Goal: Information Seeking & Learning: Learn about a topic

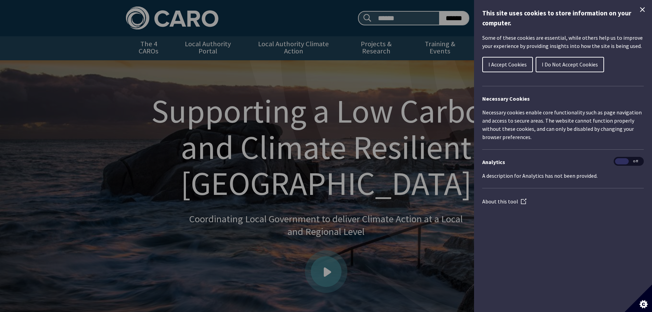
click at [555, 65] on span "I Do Not Accept Cookies" at bounding box center [570, 64] width 56 height 7
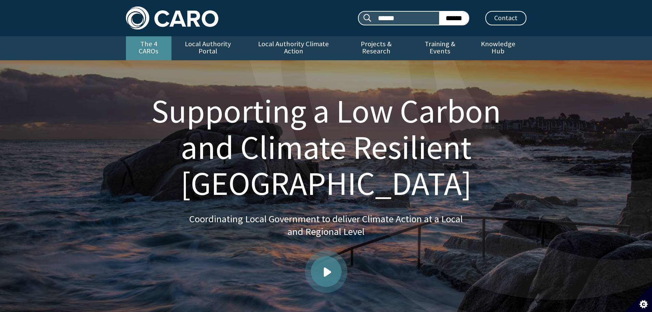
click at [135, 43] on link "The 4 CAROs" at bounding box center [149, 48] width 46 height 24
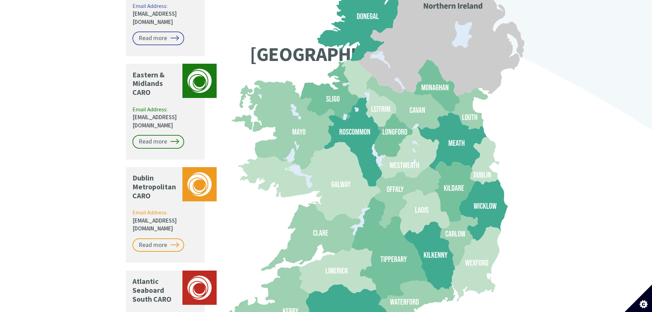
scroll to position [685, 0]
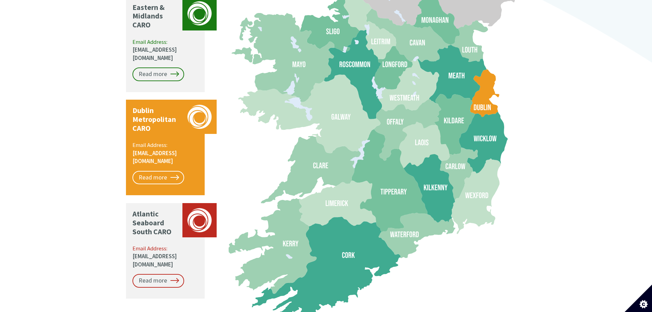
click at [166, 106] on p "Dublin Metropolitan CARO" at bounding box center [156, 119] width 47 height 27
click at [153, 171] on link "Read more" at bounding box center [159, 178] width 52 height 14
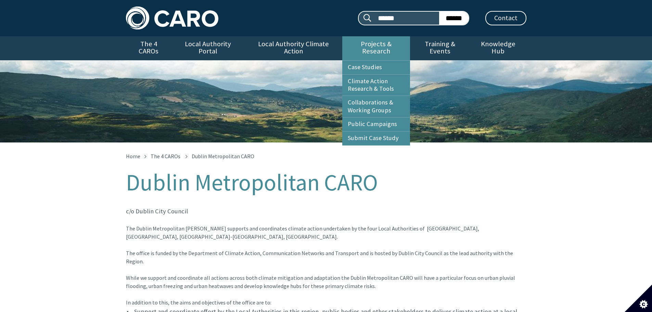
click at [392, 43] on link "Projects & Research" at bounding box center [376, 48] width 68 height 24
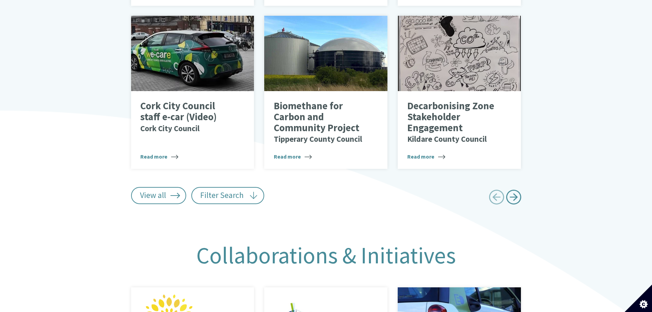
scroll to position [514, 0]
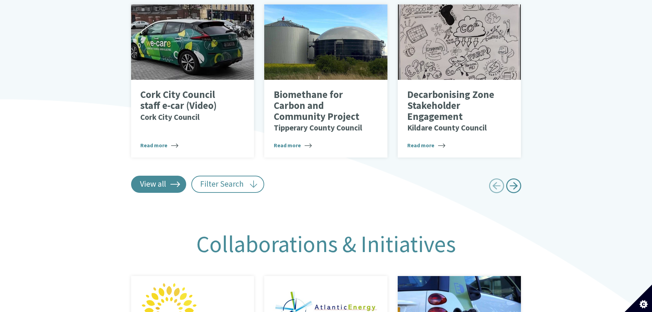
click at [147, 176] on link "View all" at bounding box center [158, 184] width 55 height 17
type input "******"
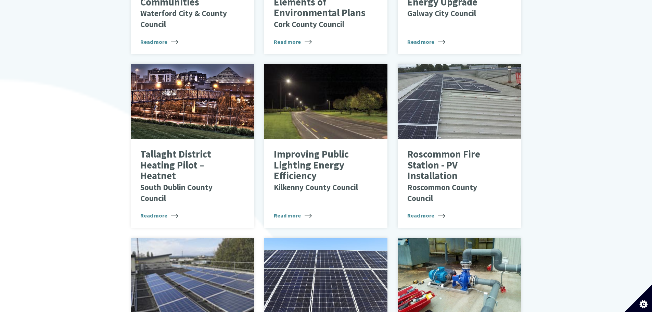
scroll to position [2123, 0]
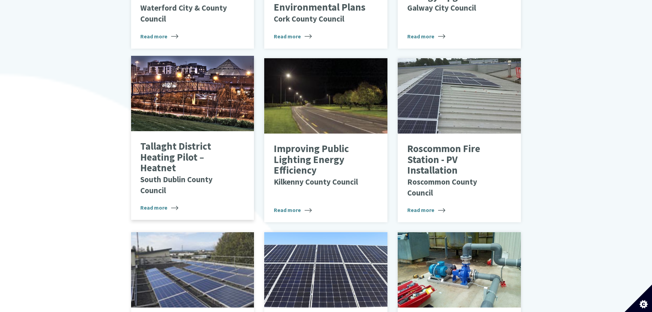
click at [183, 148] on p "Tallaght District Heating Pilot – Heatnet South Dublin County Council" at bounding box center [187, 168] width 94 height 54
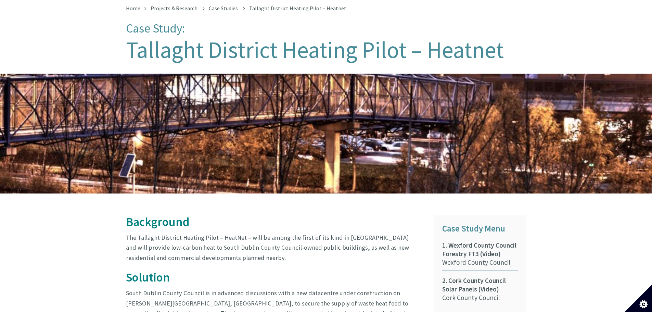
scroll to position [19, 0]
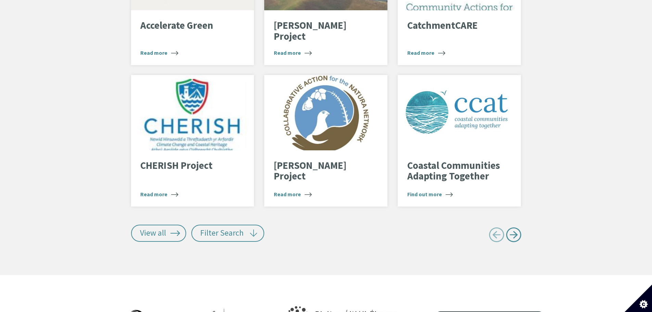
scroll to position [1453, 0]
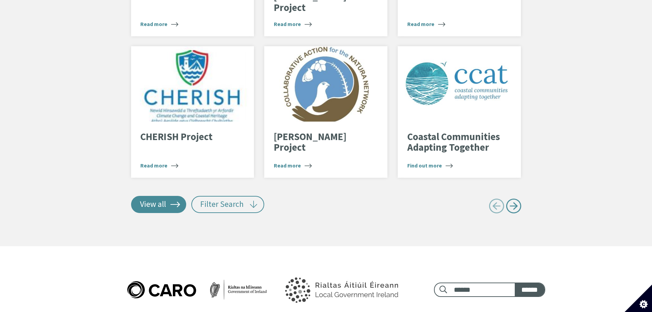
click at [157, 200] on link "View all" at bounding box center [158, 204] width 55 height 17
type input "******"
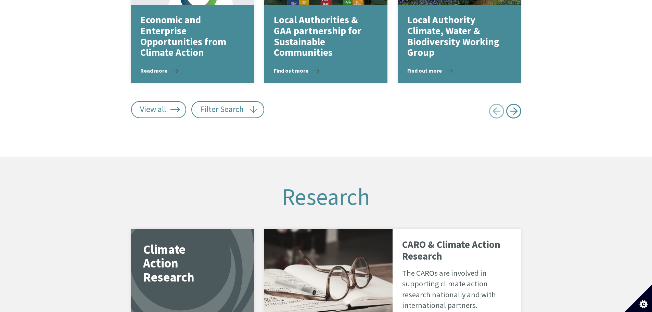
scroll to position [1008, 0]
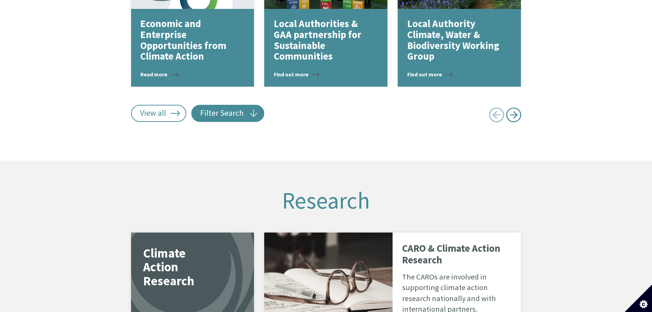
click at [235, 108] on button "Filter Search" at bounding box center [227, 113] width 73 height 17
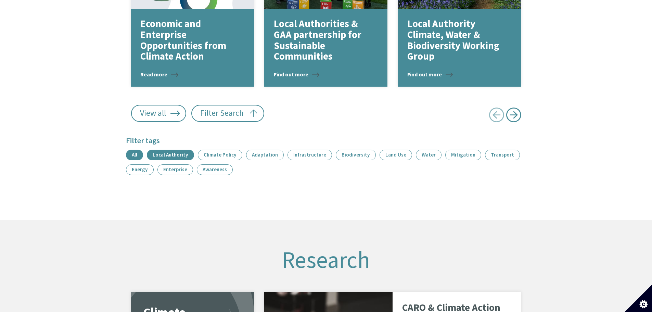
click at [178, 150] on link "Local Authority" at bounding box center [170, 155] width 47 height 11
type input "******"
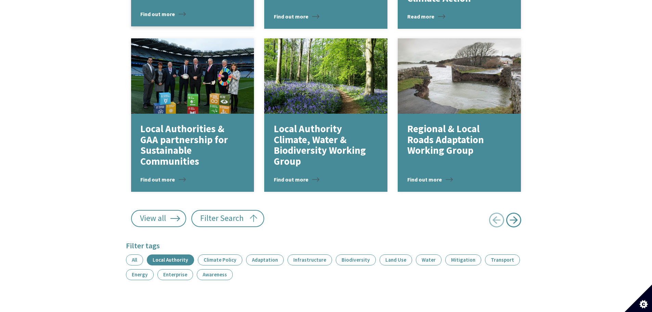
scroll to position [943, 0]
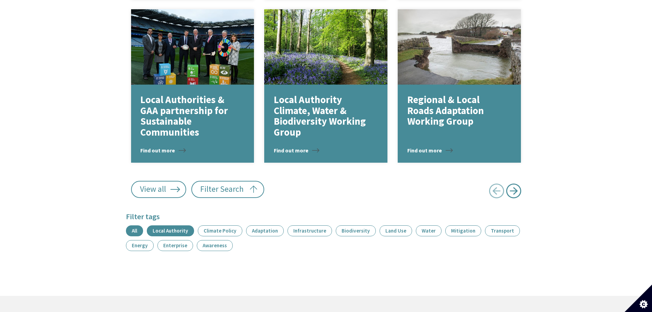
click at [133, 225] on link "All" at bounding box center [134, 230] width 17 height 11
type input "******"
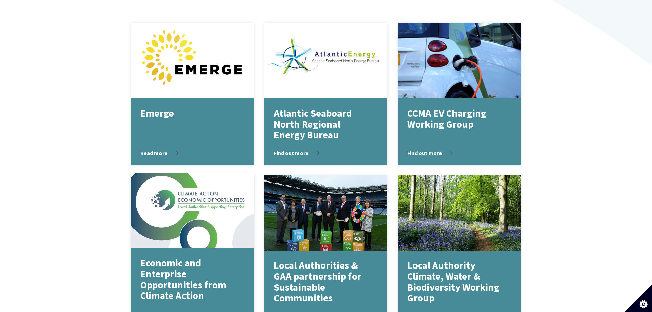
scroll to position [738, 0]
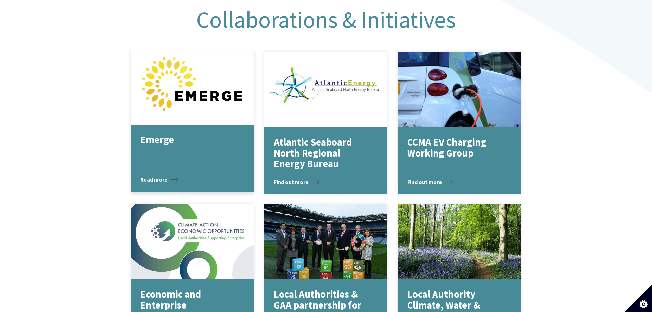
click at [180, 111] on div at bounding box center [192, 86] width 123 height 75
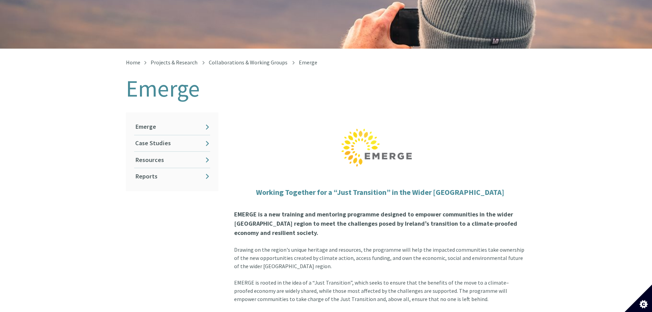
scroll to position [137, 0]
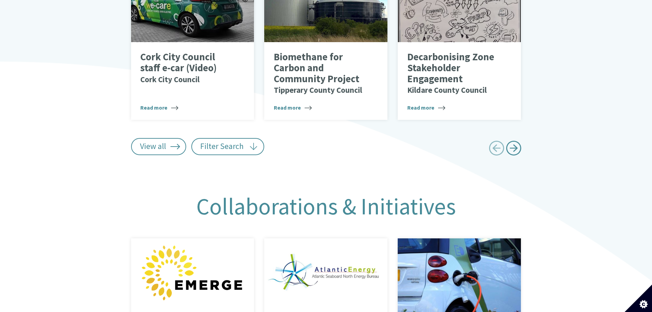
scroll to position [567, 0]
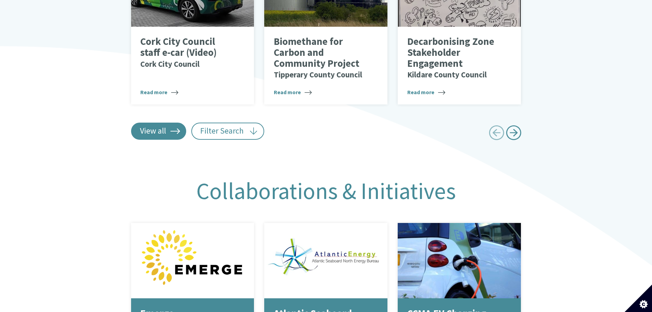
click at [160, 128] on link "View all" at bounding box center [158, 131] width 55 height 17
type input "******"
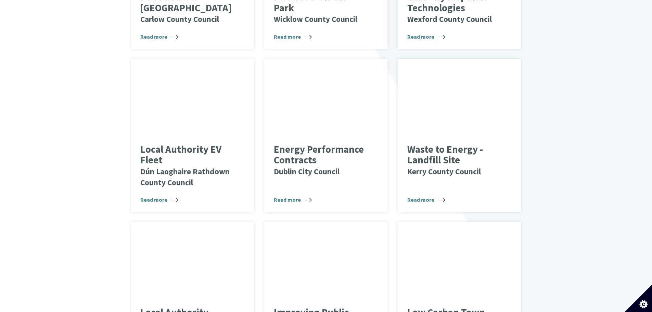
scroll to position [2484, 0]
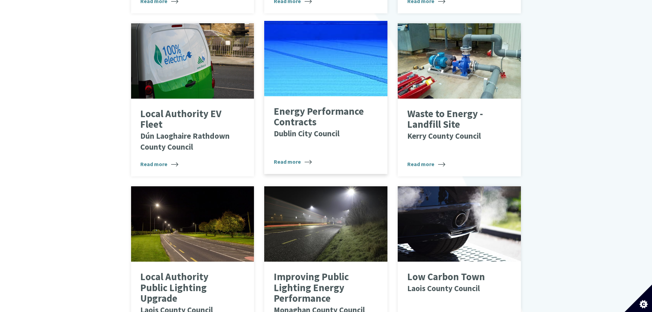
click at [308, 116] on p "Energy Performance Contracts Dublin City Council" at bounding box center [321, 122] width 94 height 33
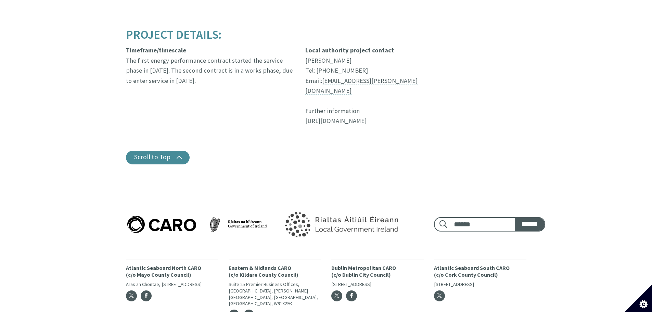
scroll to position [832, 0]
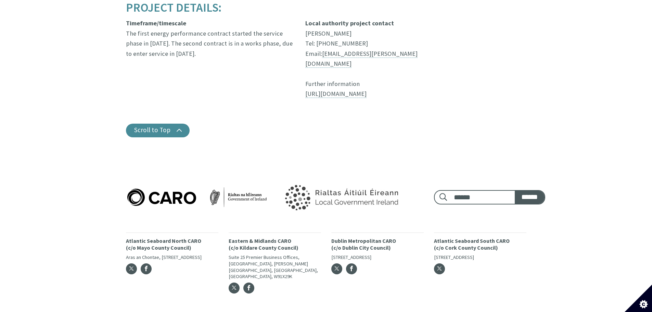
click at [325, 117] on div "Project Details: Timeframe/timescale The first energy performance contract star…" at bounding box center [275, 69] width 308 height 136
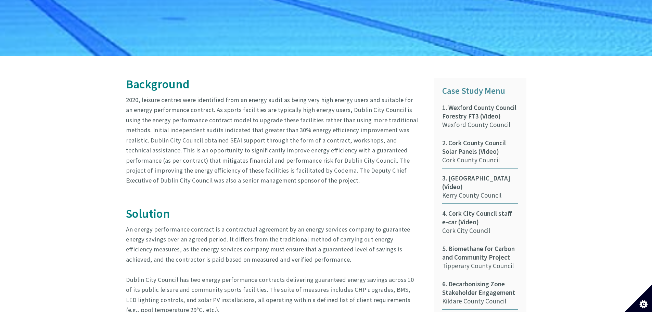
scroll to position [285, 0]
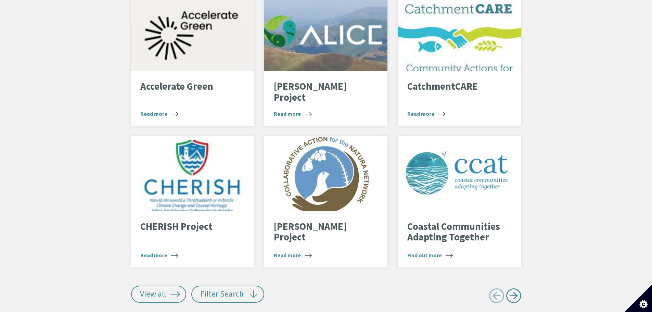
scroll to position [1385, 0]
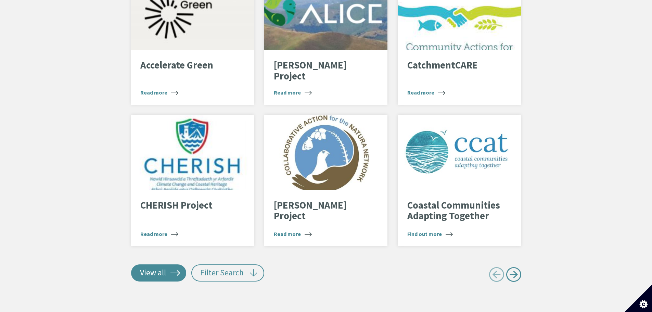
click at [154, 268] on link "View all" at bounding box center [158, 272] width 55 height 17
type input "******"
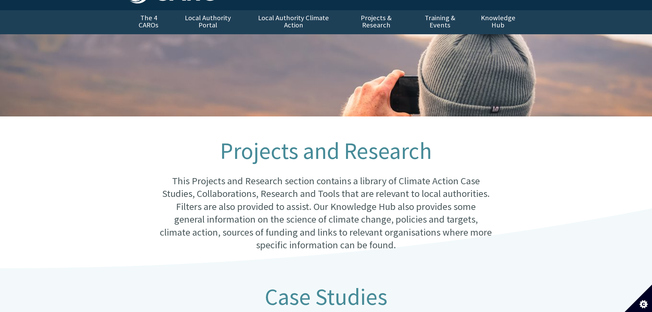
scroll to position [0, 0]
